Goal: Book appointment/travel/reservation

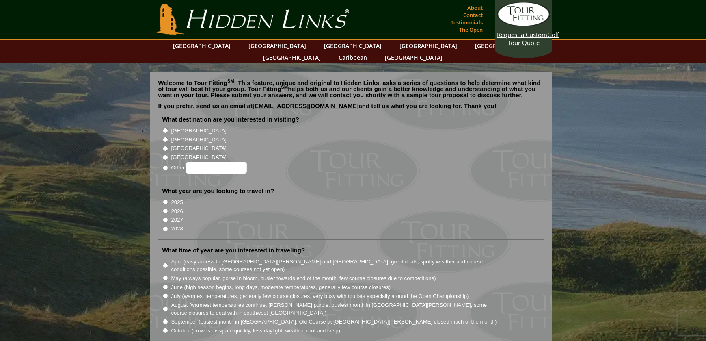
click at [164, 137] on input "[GEOGRAPHIC_DATA]" at bounding box center [165, 139] width 5 height 5
radio input "true"
click at [165, 208] on input "2026" at bounding box center [165, 210] width 5 height 5
radio input "true"
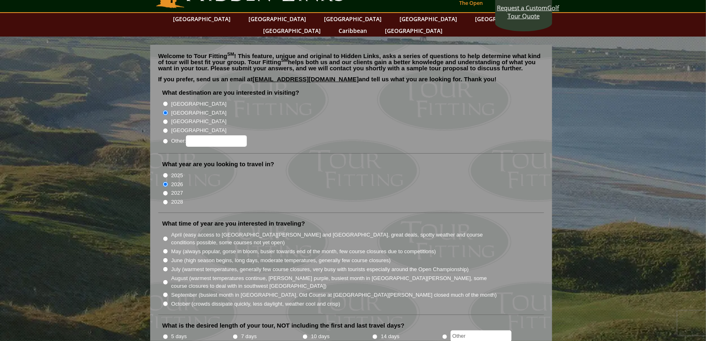
scroll to position [41, 0]
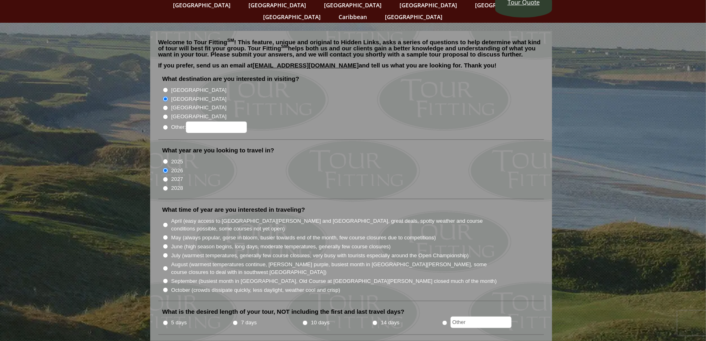
click at [165, 287] on input "October (crowds dissipate quickly, less daylight, weather cool and crisp)" at bounding box center [165, 289] width 5 height 5
radio input "true"
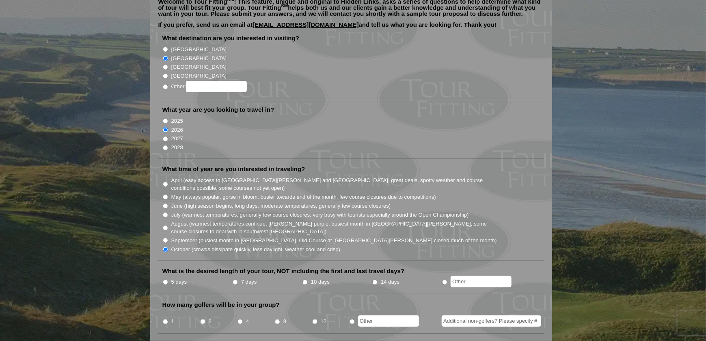
click at [236, 279] on input "7 days" at bounding box center [235, 281] width 5 height 5
radio input "true"
click at [164, 319] on input "1" at bounding box center [165, 321] width 5 height 5
radio input "true"
click at [477, 315] on input "Additional non-golfers? Please specify #" at bounding box center [492, 320] width 100 height 11
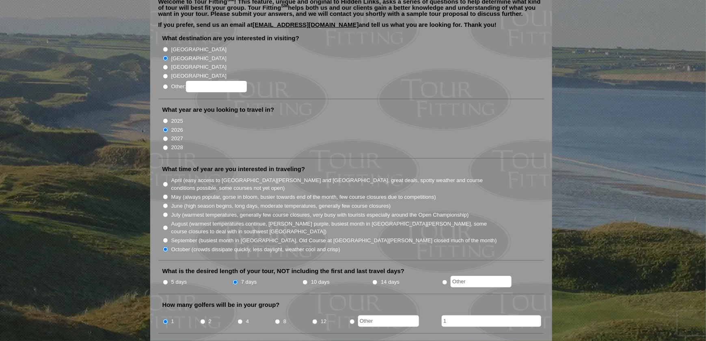
scroll to position [244, 0]
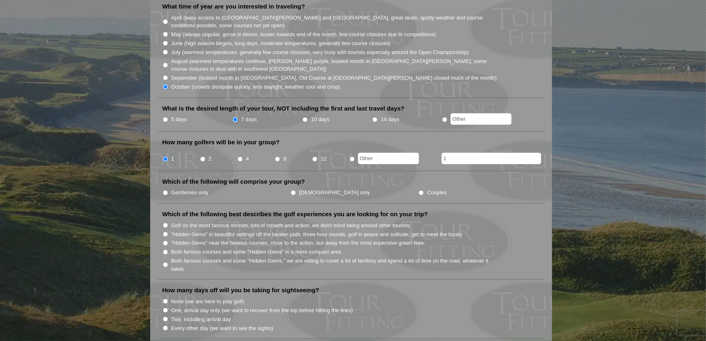
type input "1"
click at [419, 190] on input "Couples" at bounding box center [421, 192] width 5 height 5
radio input "true"
click at [164, 249] on input "Both famous courses and some "Hidden Gems" in a more compact area" at bounding box center [165, 251] width 5 height 5
radio input "true"
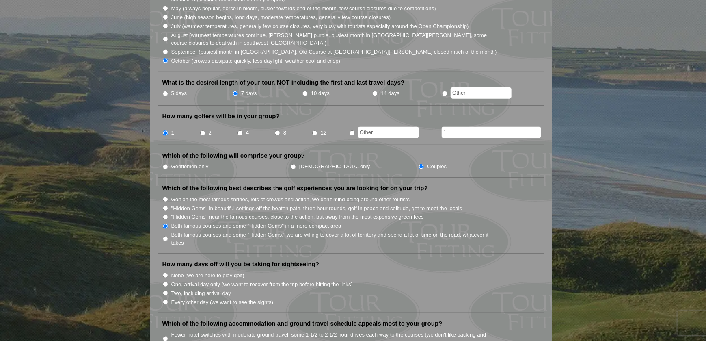
scroll to position [284, 0]
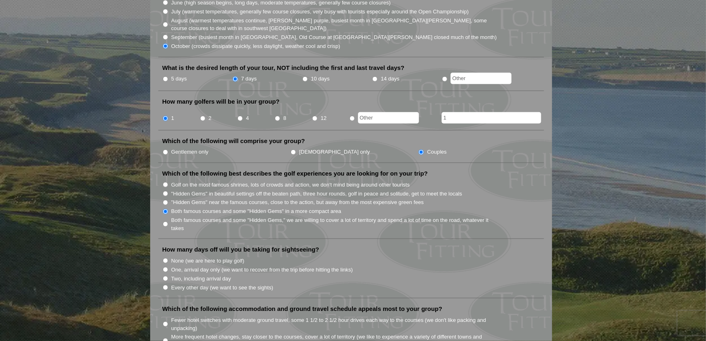
click at [166, 285] on input "Every other day (we want to see the sights)" at bounding box center [165, 287] width 5 height 5
radio input "true"
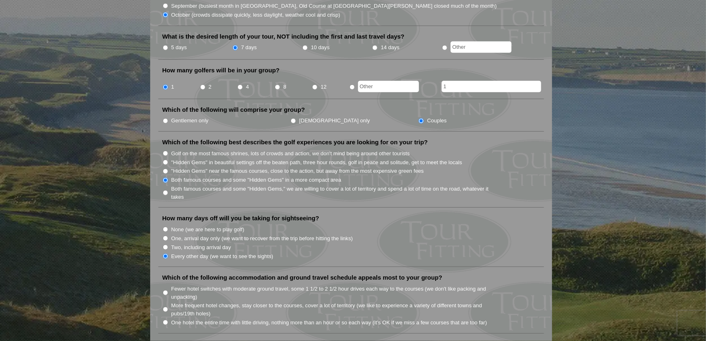
scroll to position [366, 0]
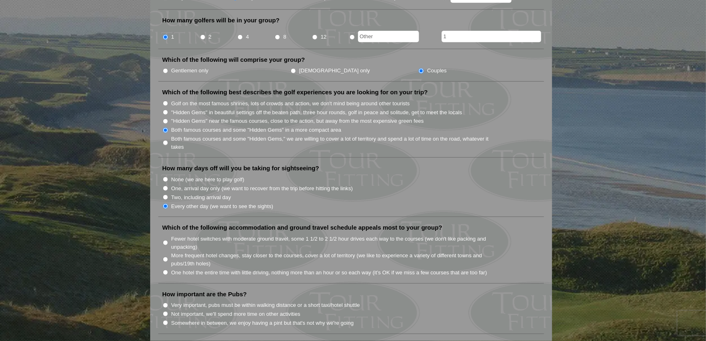
click at [164, 270] on input "One hotel the entire time with little driving, nothing more than an hour or so …" at bounding box center [165, 272] width 5 height 5
radio input "true"
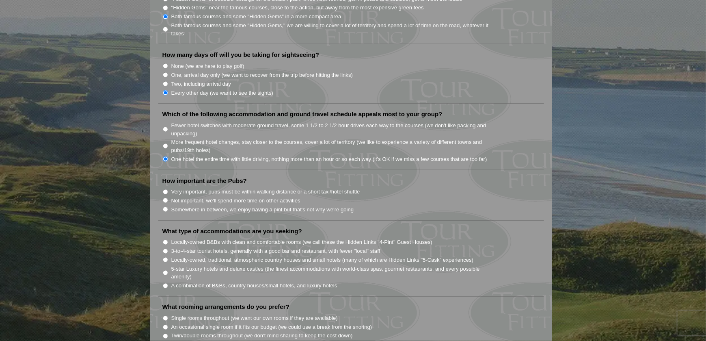
scroll to position [487, 0]
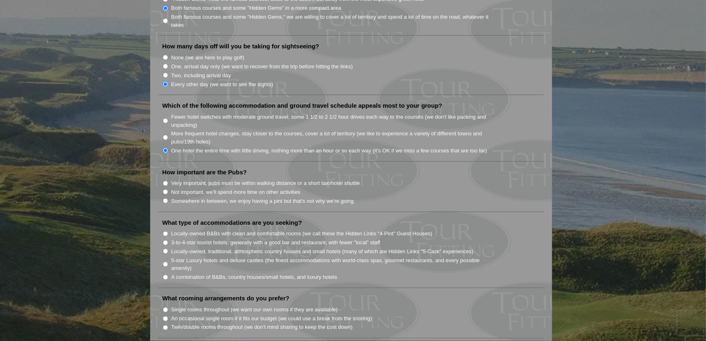
click at [165, 181] on input "Very important, pubs must be within walking distance or a short taxi/hotel shut…" at bounding box center [165, 183] width 5 height 5
radio input "true"
click at [165, 231] on input "Locally-owned B&Bs with clean and comfortable rooms (we call these the Hidden L…" at bounding box center [165, 233] width 5 height 5
radio input "true"
click at [166, 249] on input "Locally-owned, traditional, atmospheric country houses and small hotels (many o…" at bounding box center [165, 251] width 5 height 5
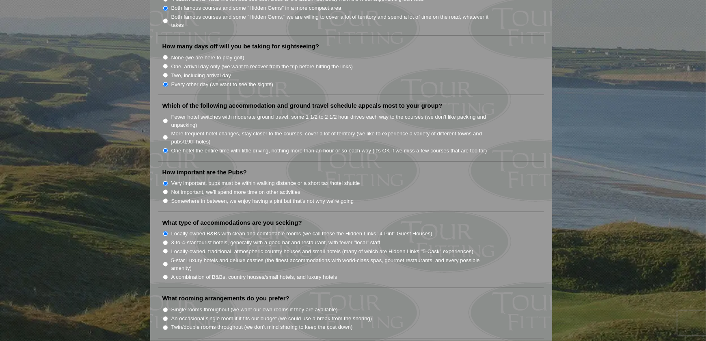
radio input "true"
click at [164, 231] on input "Locally-owned B&Bs with clean and comfortable rooms (we call these the Hidden L…" at bounding box center [165, 233] width 5 height 5
radio input "true"
click at [164, 231] on input "Locally-owned B&Bs with clean and comfortable rooms (we call these the Hidden L…" at bounding box center [165, 233] width 5 height 5
click at [164, 275] on input "A combination of B&Bs, country houses/small hotels, and luxury hotels" at bounding box center [165, 277] width 5 height 5
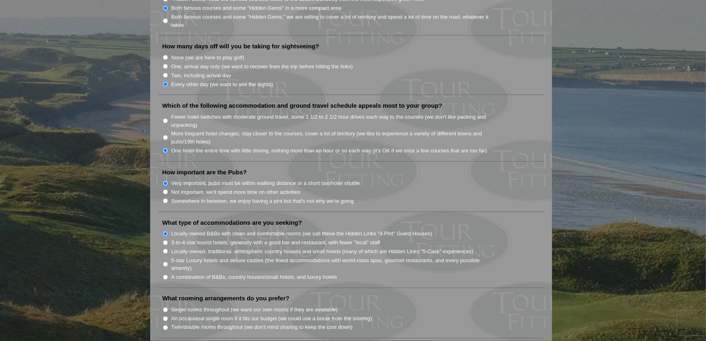
radio input "true"
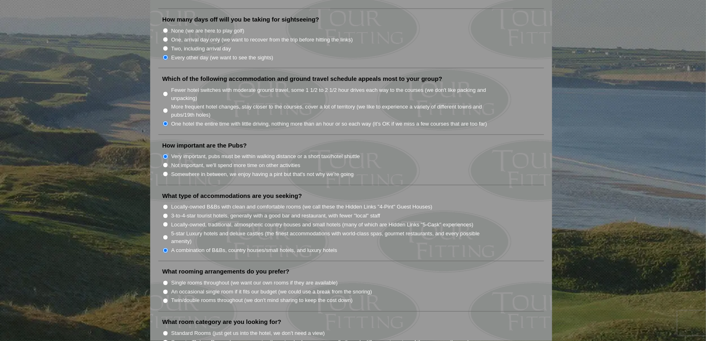
scroll to position [528, 0]
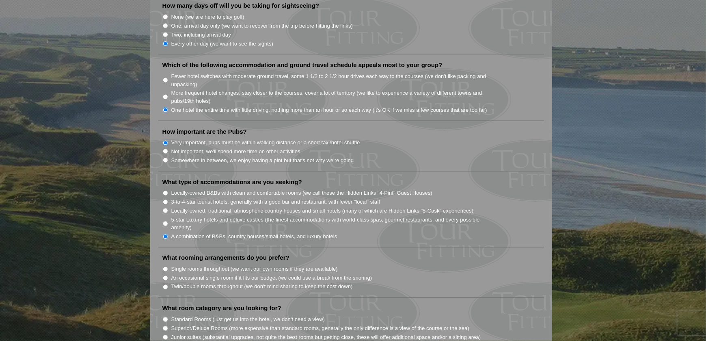
click at [165, 284] on input "Twin/double rooms throughout (we don't mind sharing to keep the cost down)" at bounding box center [165, 286] width 5 height 5
radio input "true"
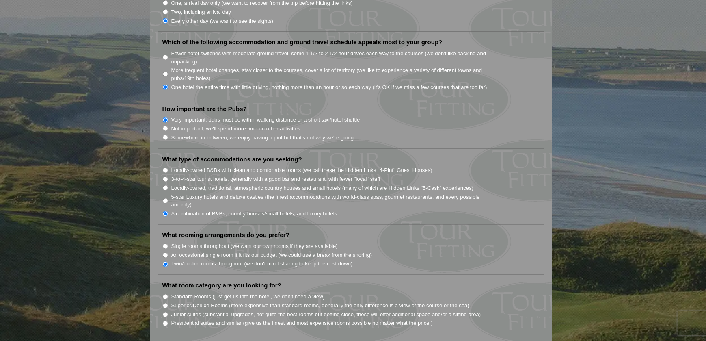
scroll to position [569, 0]
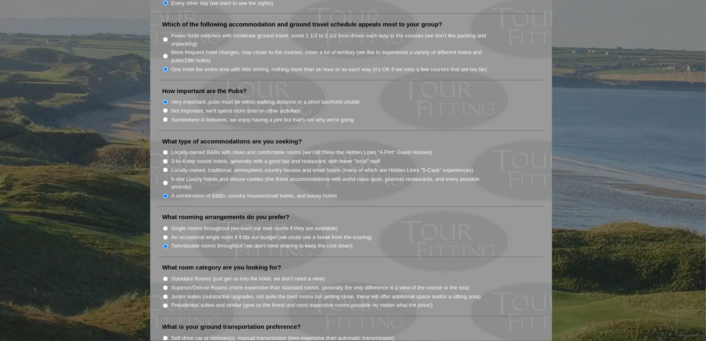
click at [165, 294] on input "Junior suites (substantial upgrades, not quite the best rooms but getting close…" at bounding box center [165, 296] width 5 height 5
radio input "true"
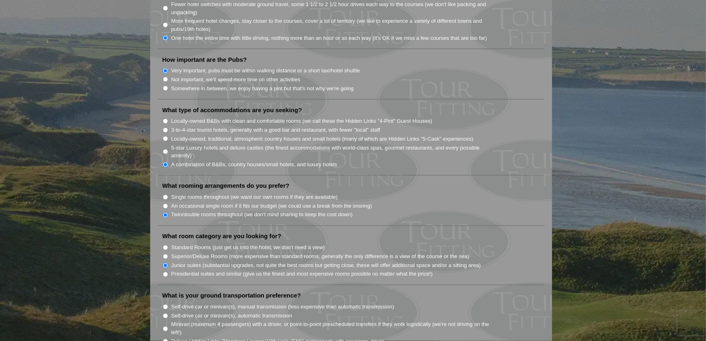
scroll to position [650, 0]
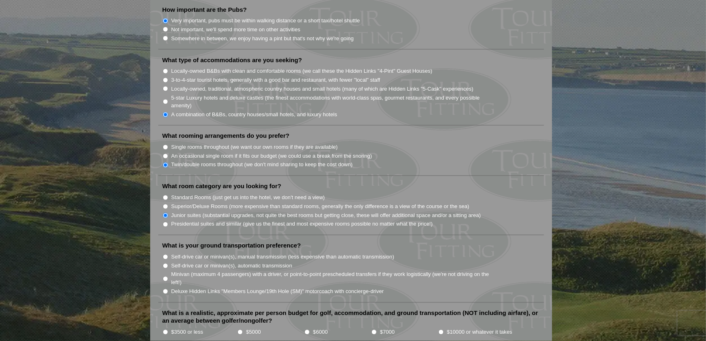
click at [166, 254] on input "Self-drive car or minivan(s), manual transmission (less expensive than automati…" at bounding box center [165, 256] width 5 height 5
radio input "true"
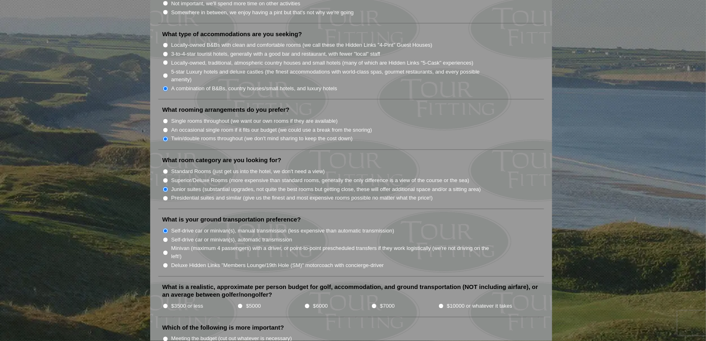
scroll to position [690, 0]
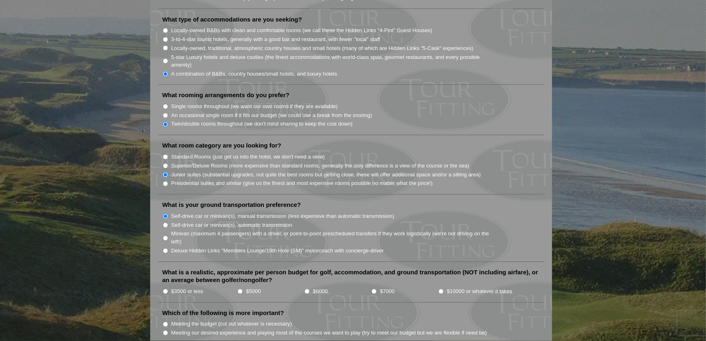
click at [240, 289] on input "$5000" at bounding box center [240, 291] width 5 height 5
radio input "true"
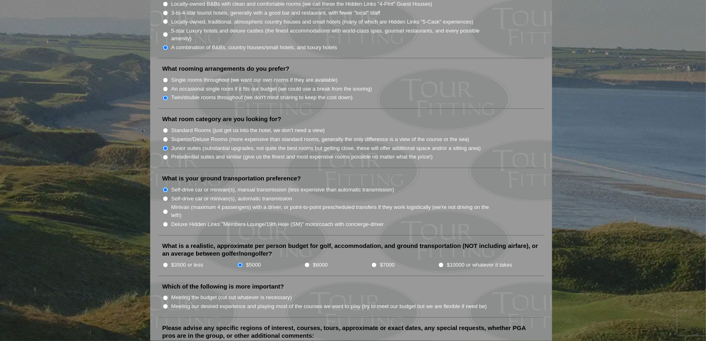
scroll to position [731, 0]
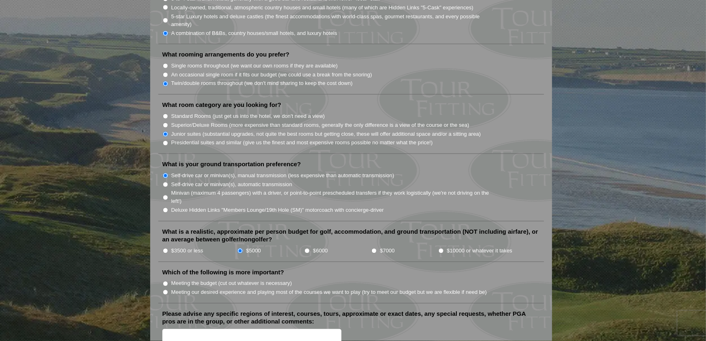
click at [165, 290] on input "Meeting our desired experience and playing most of the courses we want to play …" at bounding box center [165, 292] width 5 height 5
radio input "true"
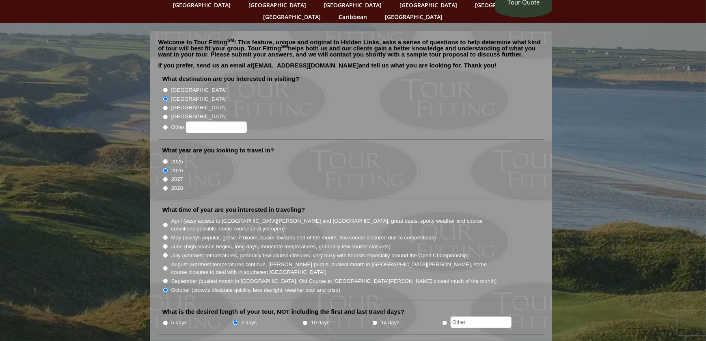
scroll to position [0, 0]
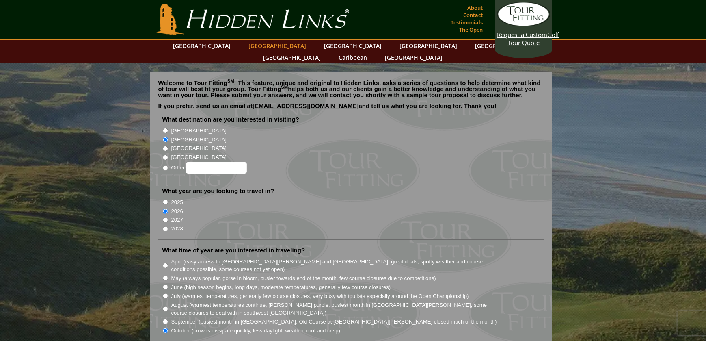
click at [265, 45] on link "[GEOGRAPHIC_DATA]" at bounding box center [278, 46] width 66 height 12
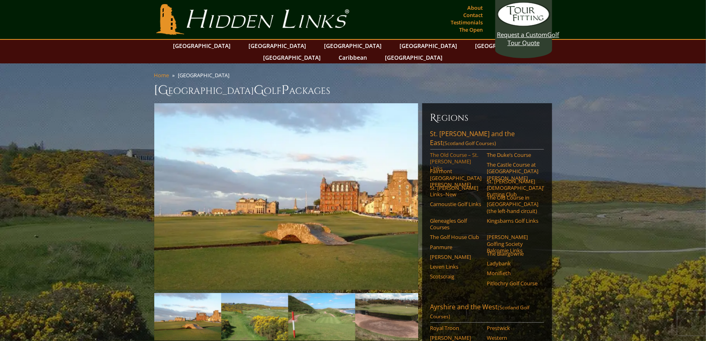
click at [458, 151] on link "The Old Course – St. Andrews Links" at bounding box center [457, 161] width 52 height 20
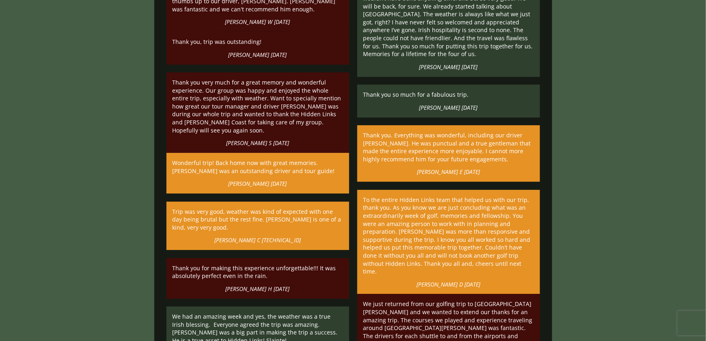
scroll to position [3087, 0]
